Goal: Transaction & Acquisition: Register for event/course

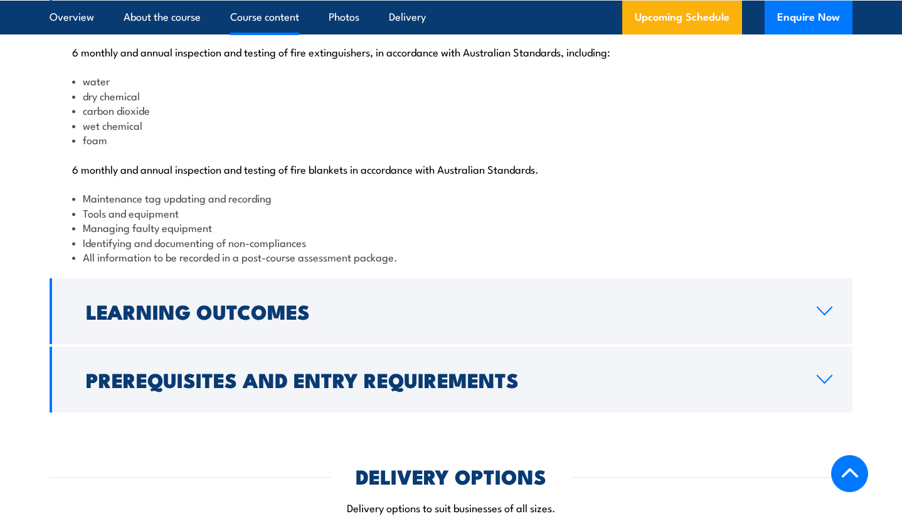
scroll to position [1332, 0]
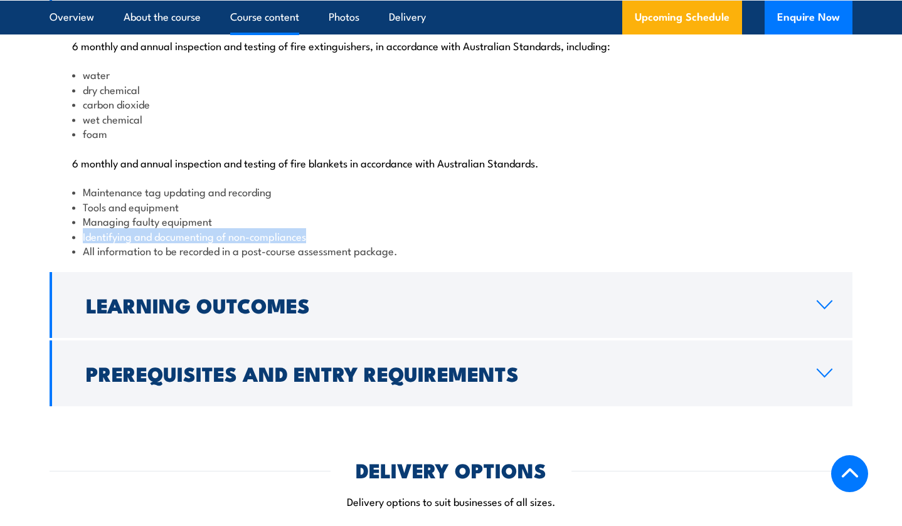
drag, startPoint x: 82, startPoint y: 265, endPoint x: 359, endPoint y: 265, distance: 277.3
click at [359, 243] on li "Identifying and documenting of non-compliances" at bounding box center [451, 236] width 758 height 14
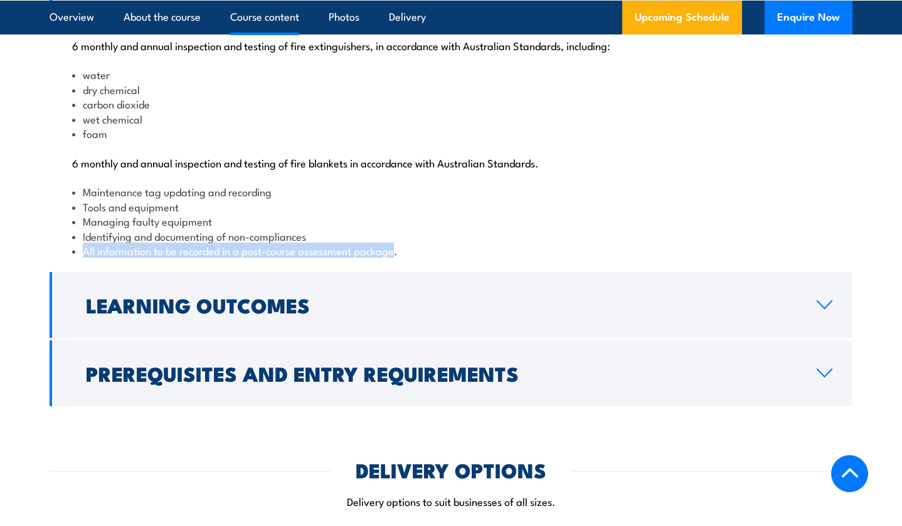
drag, startPoint x: 80, startPoint y: 282, endPoint x: 398, endPoint y: 282, distance: 318.7
click at [398, 258] on li "All information to be recorded in a post-course assessment package." at bounding box center [451, 250] width 758 height 14
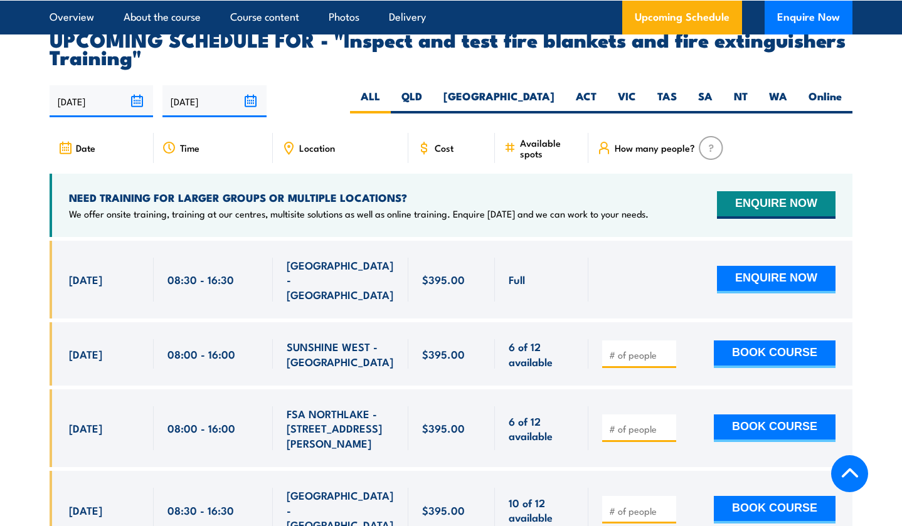
scroll to position [2266, 0]
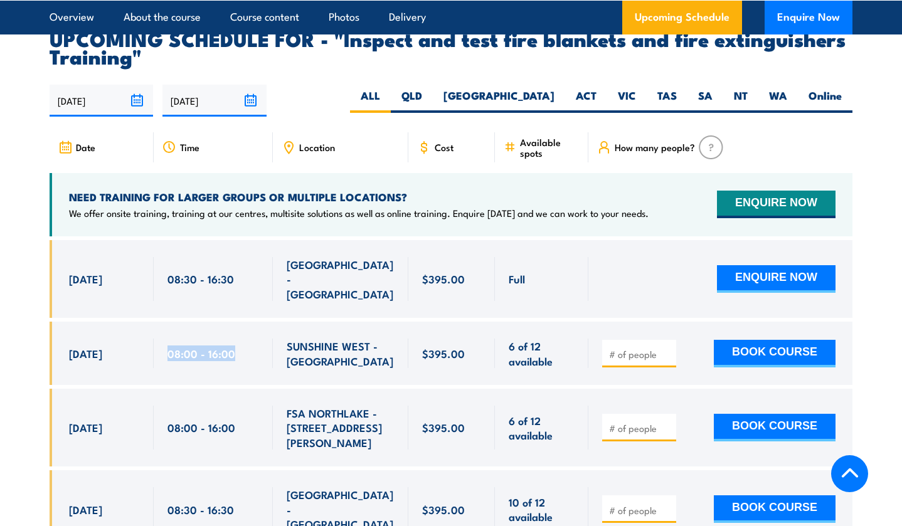
drag, startPoint x: 168, startPoint y: 349, endPoint x: 234, endPoint y: 349, distance: 65.9
click at [234, 349] on div "08:00 - 16:00" at bounding box center [214, 353] width 92 height 29
click at [666, 352] on input "1" at bounding box center [640, 354] width 63 height 13
click at [668, 353] on input "1" at bounding box center [640, 354] width 63 height 13
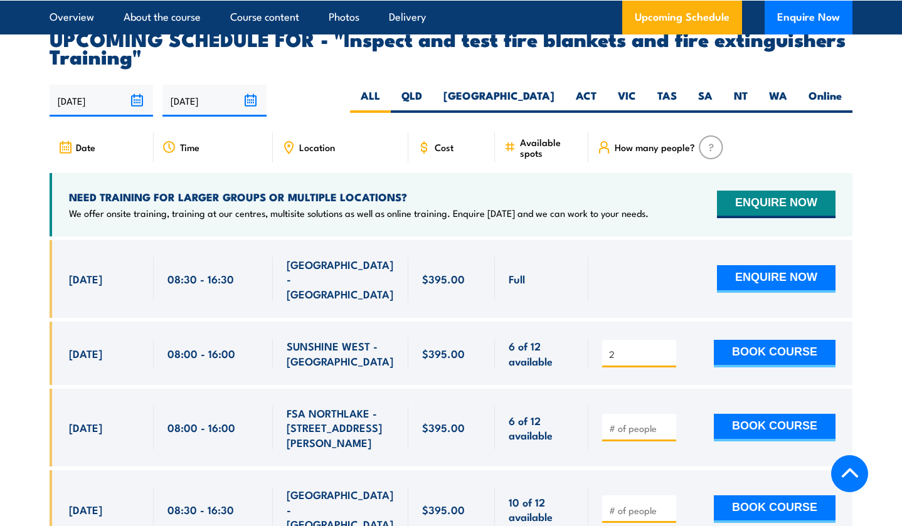
click at [668, 348] on input "2" at bounding box center [640, 354] width 63 height 13
click at [668, 348] on input "3" at bounding box center [640, 354] width 63 height 13
type input "2"
click at [668, 352] on input "2" at bounding box center [640, 354] width 63 height 13
click at [796, 340] on button "BOOK COURSE" at bounding box center [775, 354] width 122 height 28
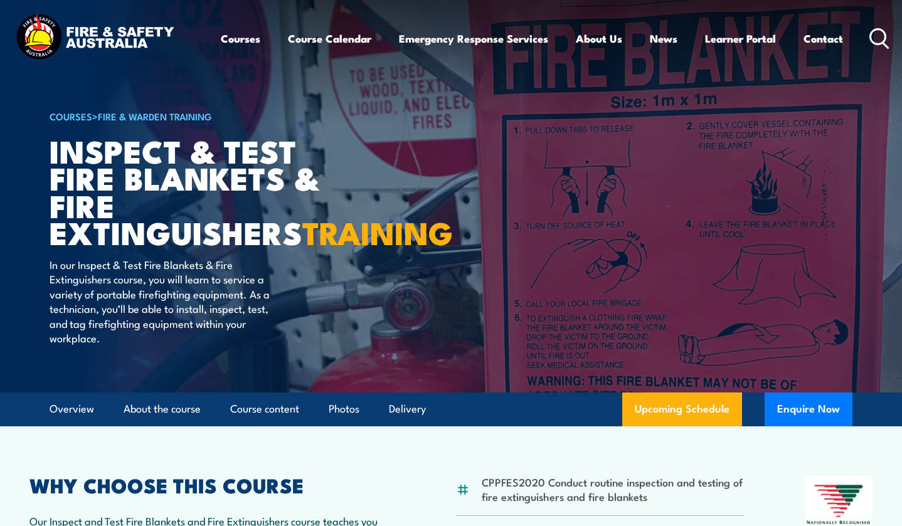
scroll to position [2266, 0]
